Goal: Task Accomplishment & Management: Complete application form

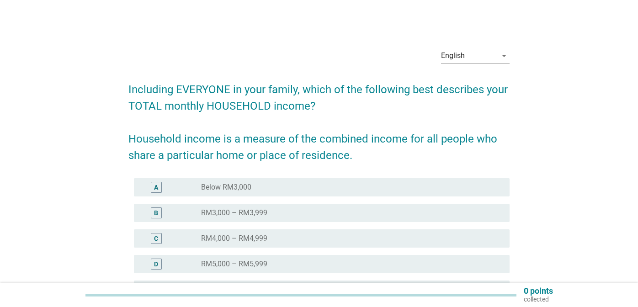
click at [376, 264] on div "radio_button_unchecked RM5,000 – RM5,999" at bounding box center [348, 264] width 294 height 9
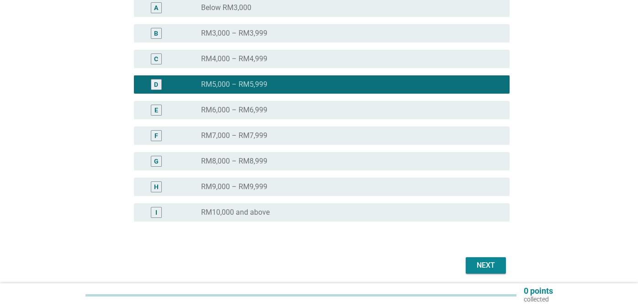
scroll to position [214, 0]
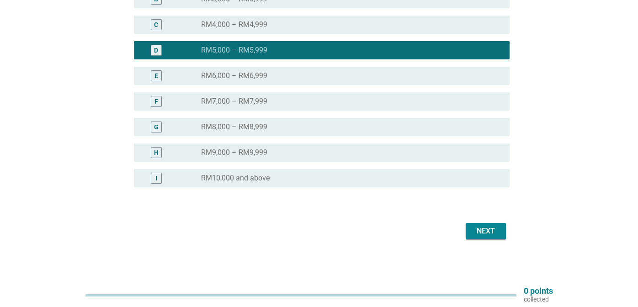
click at [493, 234] on div "Next" at bounding box center [486, 231] width 26 height 11
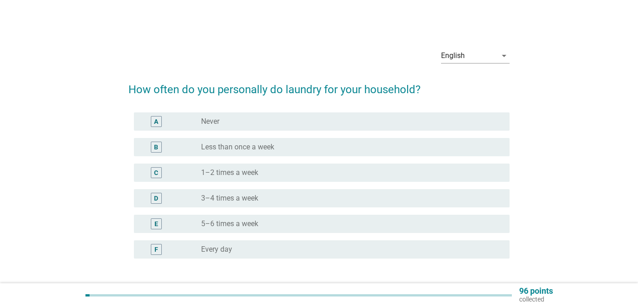
click at [316, 224] on div "radio_button_unchecked 5–6 times a week" at bounding box center [348, 223] width 294 height 9
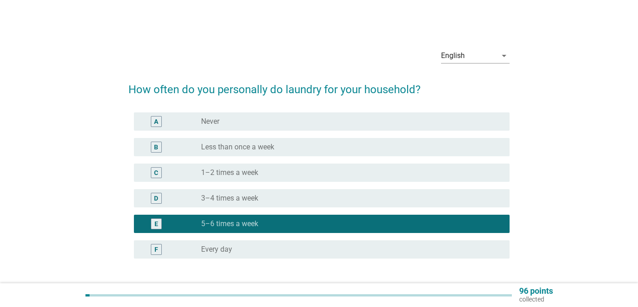
click at [325, 196] on div "radio_button_unchecked 3–4 times a week" at bounding box center [348, 198] width 294 height 9
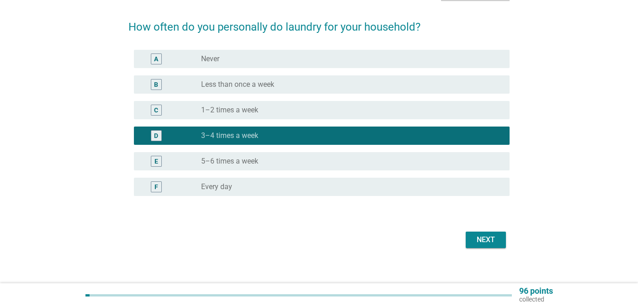
scroll to position [71, 0]
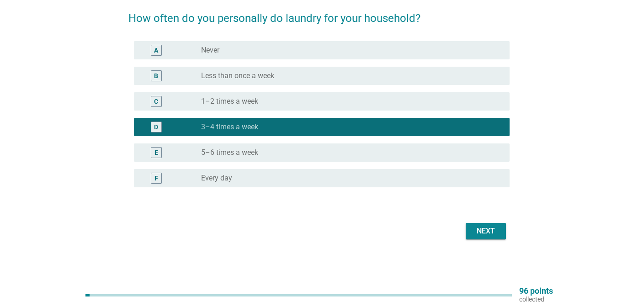
click at [485, 230] on div "Next" at bounding box center [486, 231] width 26 height 11
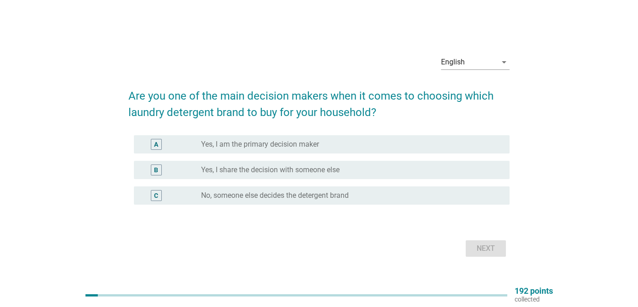
click at [319, 140] on label "Yes, I am the primary decision maker" at bounding box center [260, 144] width 118 height 9
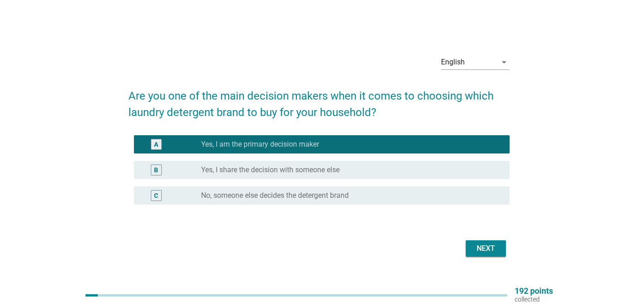
click at [478, 250] on div "Next" at bounding box center [486, 248] width 26 height 11
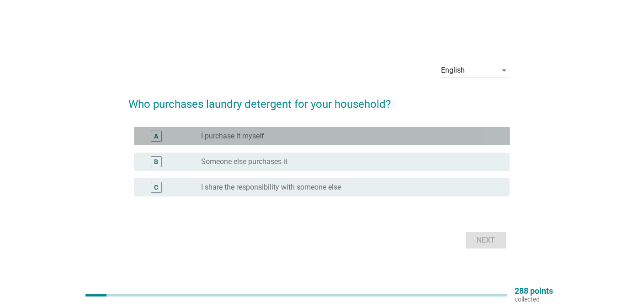
click at [279, 132] on div "radio_button_unchecked I purchase it myself" at bounding box center [348, 136] width 294 height 9
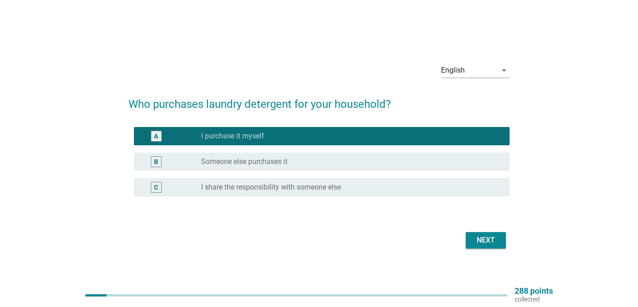
click at [478, 246] on button "Next" at bounding box center [486, 240] width 40 height 16
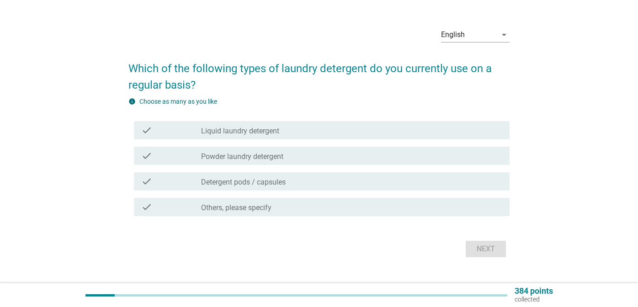
scroll to position [21, 0]
click at [276, 133] on label "Liquid laundry detergent" at bounding box center [240, 130] width 78 height 9
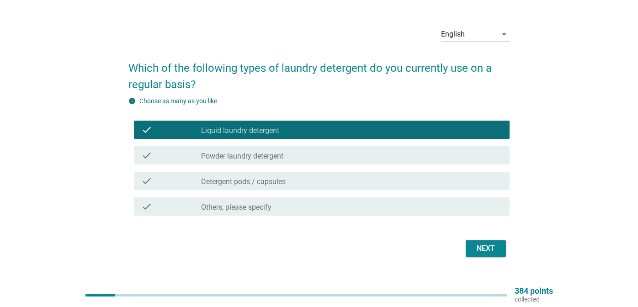
click at [288, 180] on div "check_box_outline_blank Detergent pods / capsules" at bounding box center [351, 181] width 301 height 11
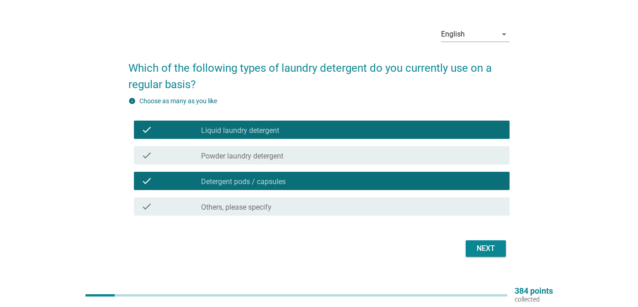
click at [292, 155] on div "check_box_outline_blank Powder laundry detergent" at bounding box center [351, 155] width 301 height 11
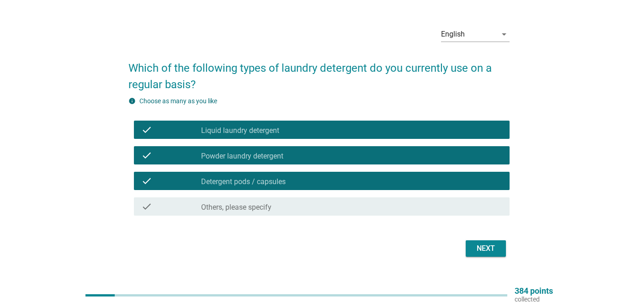
click at [491, 254] on button "Next" at bounding box center [486, 248] width 40 height 16
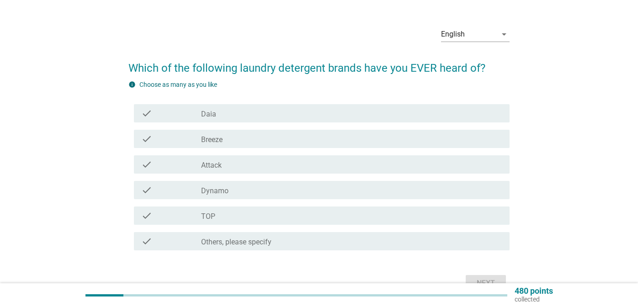
scroll to position [24, 0]
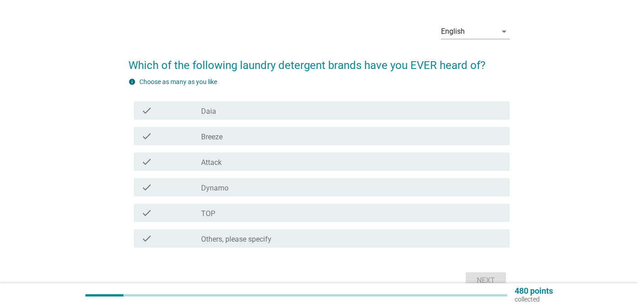
click at [268, 136] on div "check_box_outline_blank Breeze" at bounding box center [351, 136] width 301 height 11
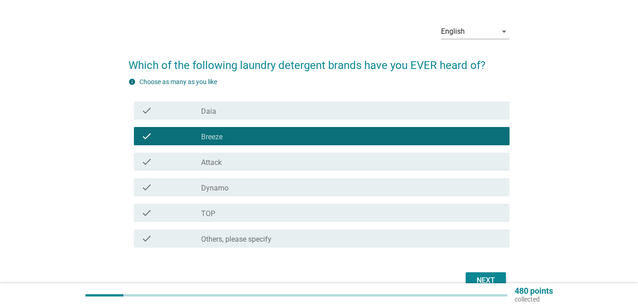
click at [264, 159] on div "check_box_outline_blank Attack" at bounding box center [351, 161] width 301 height 11
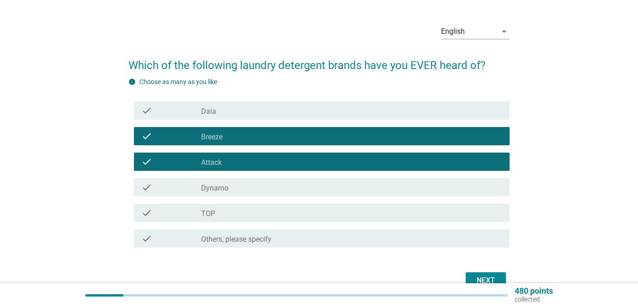
click at [267, 219] on div "check check_box_outline_blank TOP" at bounding box center [322, 213] width 376 height 18
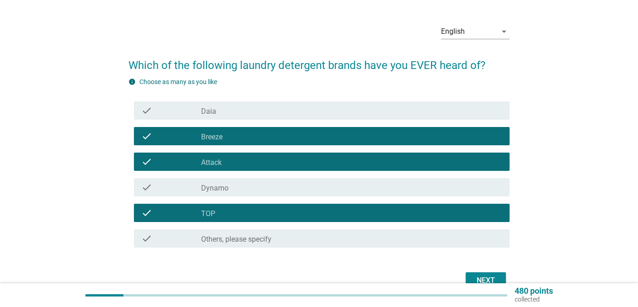
click at [480, 279] on div "Next" at bounding box center [486, 280] width 26 height 11
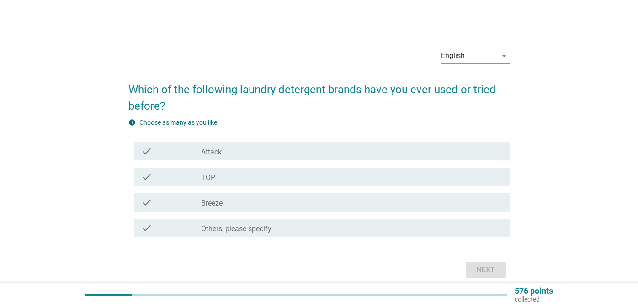
click at [355, 153] on div "check_box_outline_blank Attack" at bounding box center [351, 151] width 301 height 11
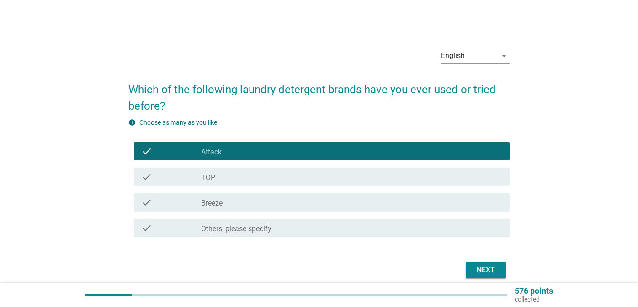
click at [351, 176] on div "check_box_outline_blank TOP" at bounding box center [351, 176] width 301 height 11
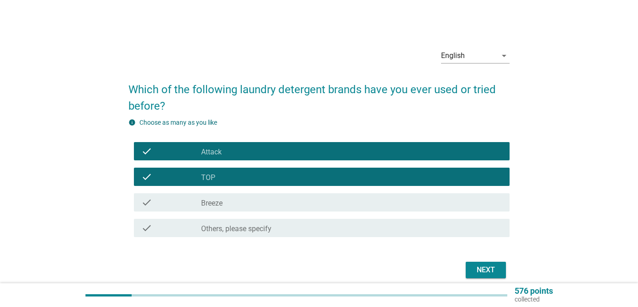
click at [350, 201] on div "check_box_outline_blank Breeze" at bounding box center [351, 202] width 301 height 11
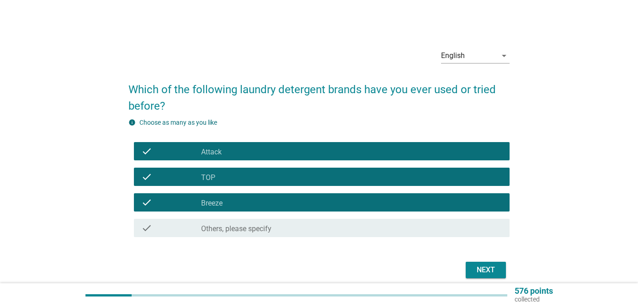
click at [488, 268] on div "Next" at bounding box center [486, 270] width 26 height 11
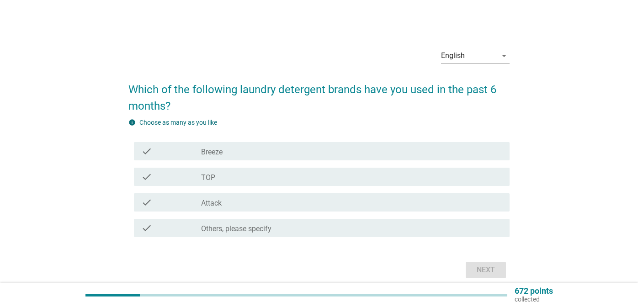
click at [338, 148] on div "check_box Breeze" at bounding box center [351, 151] width 301 height 11
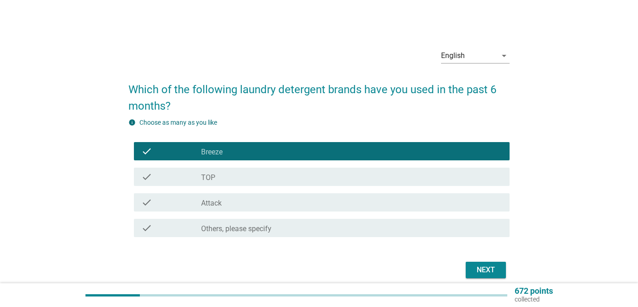
click at [336, 173] on div "check_box_outline_blank TOP" at bounding box center [351, 176] width 301 height 11
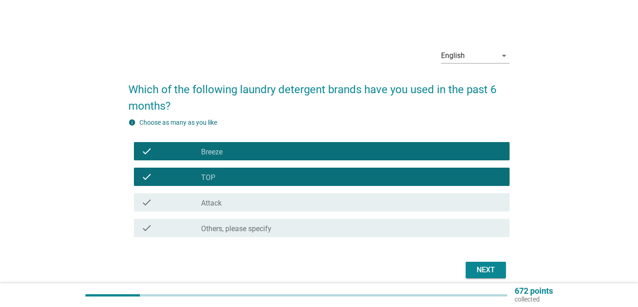
click at [334, 194] on div "check check_box Attack" at bounding box center [322, 202] width 376 height 18
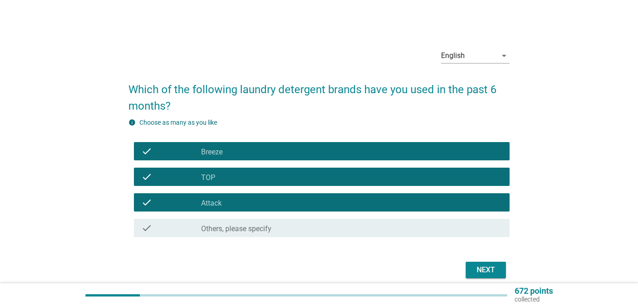
click at [497, 271] on div "Next" at bounding box center [486, 270] width 26 height 11
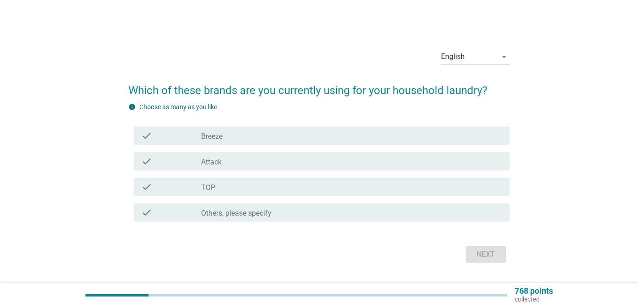
click at [207, 137] on label "Breeze" at bounding box center [211, 136] width 21 height 9
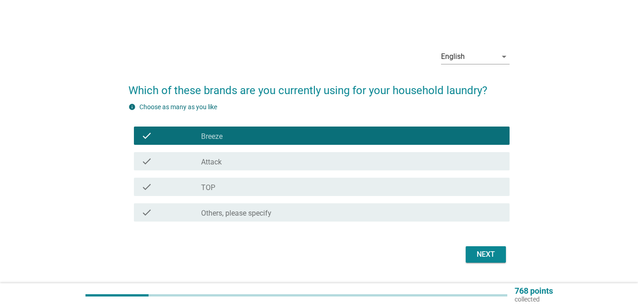
click at [211, 163] on label "Attack" at bounding box center [211, 162] width 21 height 9
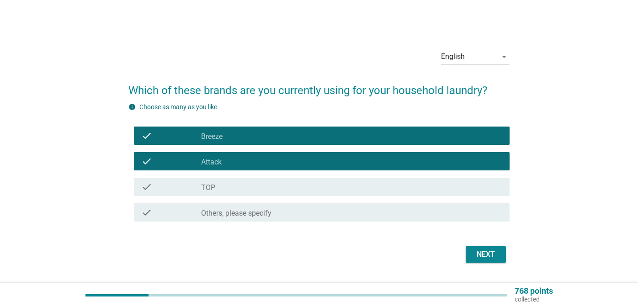
click at [480, 253] on div "Next" at bounding box center [486, 254] width 26 height 11
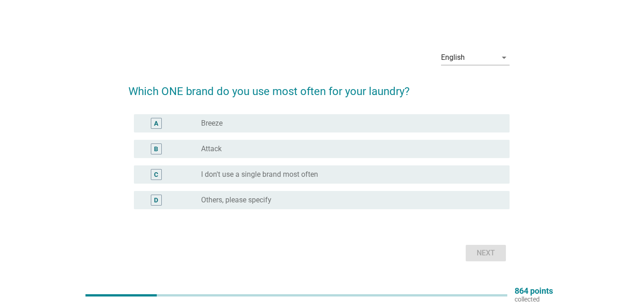
click at [308, 121] on div "radio_button_unchecked Breeze" at bounding box center [348, 123] width 294 height 9
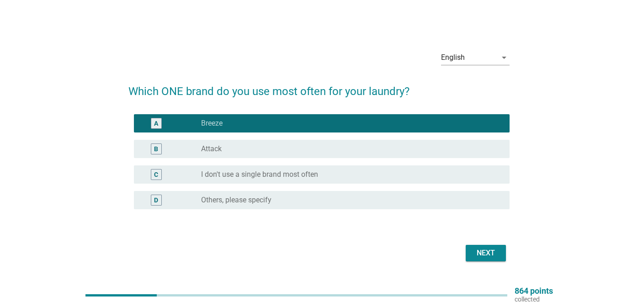
click at [304, 145] on div "radio_button_unchecked Attack" at bounding box center [348, 148] width 294 height 9
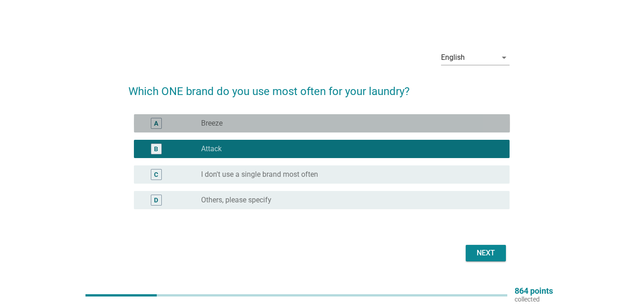
click at [408, 124] on div "radio_button_unchecked Breeze" at bounding box center [348, 123] width 294 height 9
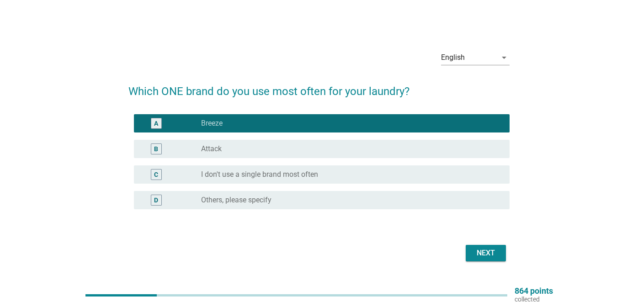
click at [488, 256] on div "Next" at bounding box center [486, 253] width 26 height 11
